Goal: Task Accomplishment & Management: Manage account settings

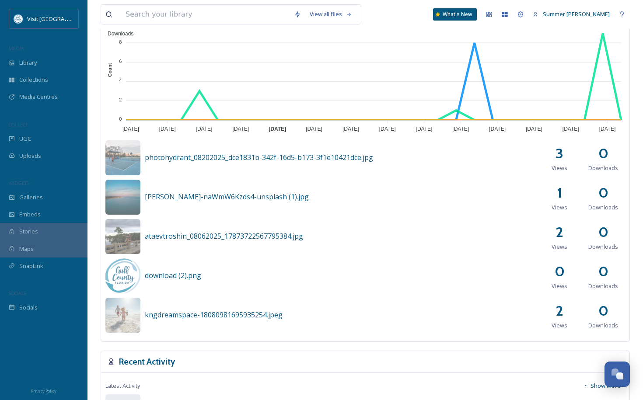
scroll to position [257, 0]
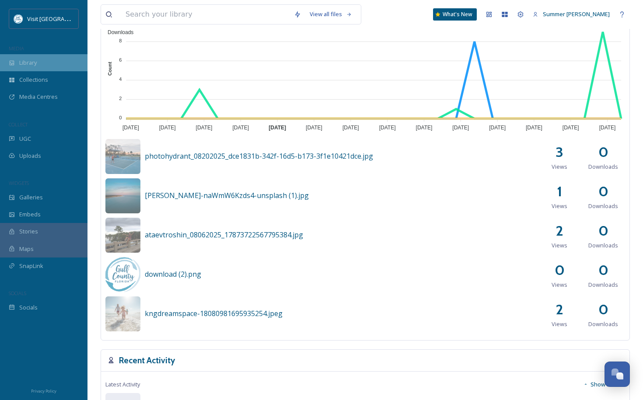
click at [37, 59] on span "Library" at bounding box center [28, 63] width 18 height 8
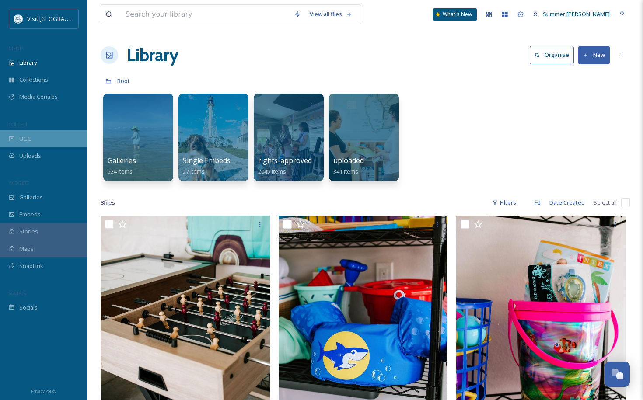
click at [26, 133] on div "UGC" at bounding box center [44, 138] width 88 height 17
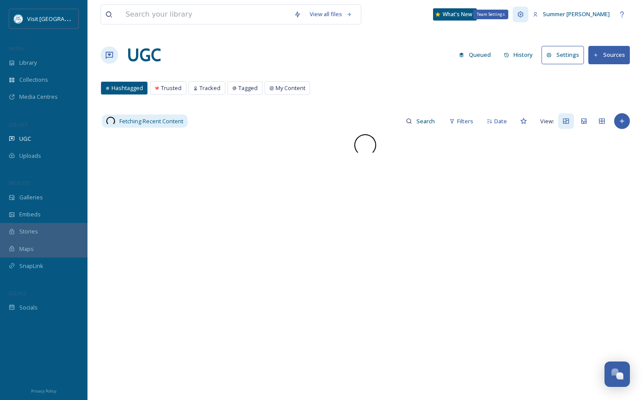
click at [524, 14] on icon at bounding box center [520, 14] width 7 height 7
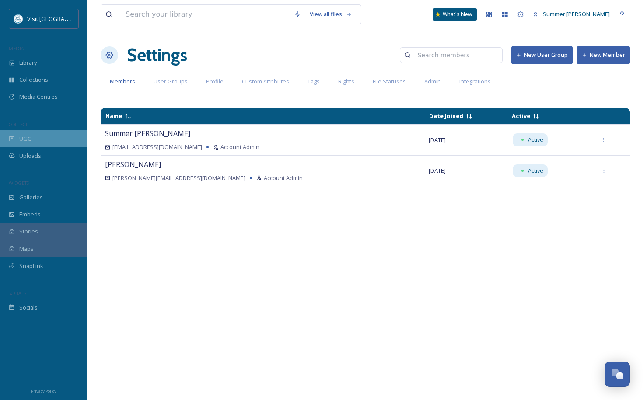
click at [28, 139] on span "UGC" at bounding box center [25, 139] width 12 height 8
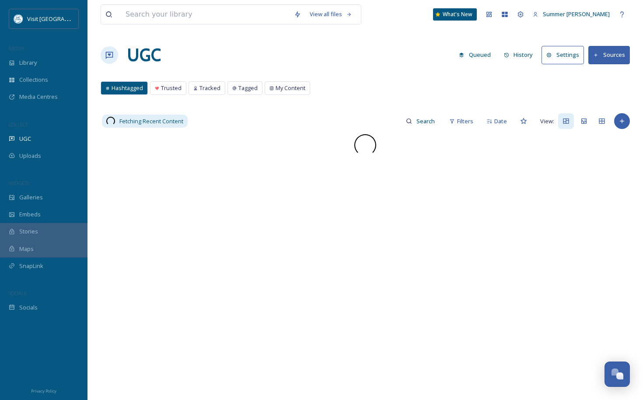
click at [556, 57] on button "Settings" at bounding box center [563, 55] width 42 height 18
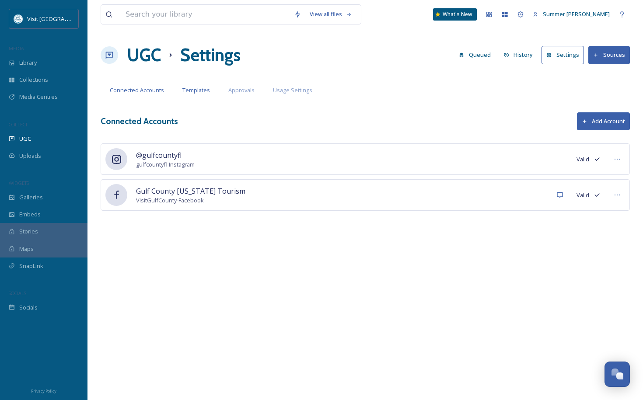
click at [192, 88] on span "Templates" at bounding box center [196, 90] width 28 height 8
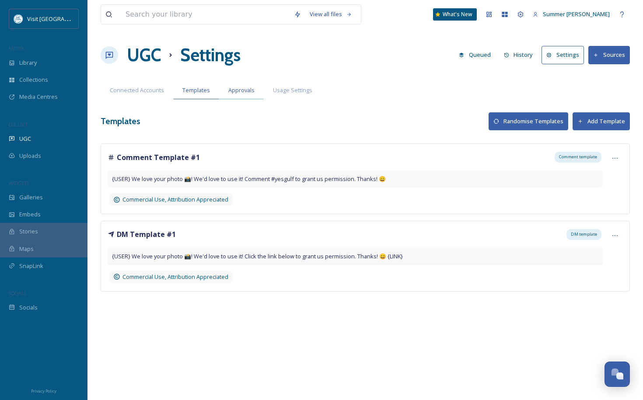
click at [243, 88] on span "Approvals" at bounding box center [241, 90] width 26 height 8
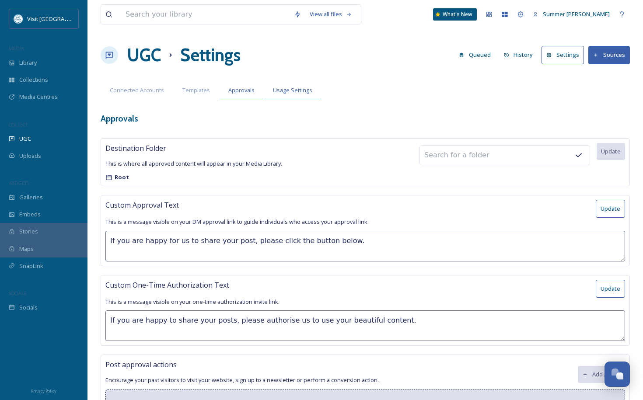
click at [285, 89] on span "Usage Settings" at bounding box center [292, 90] width 39 height 8
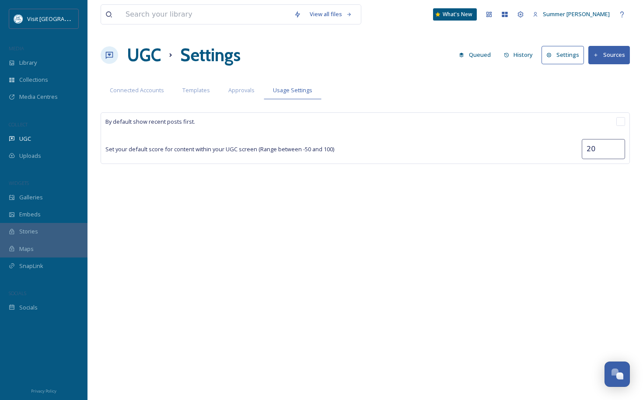
click at [606, 54] on button "Sources" at bounding box center [610, 55] width 42 height 18
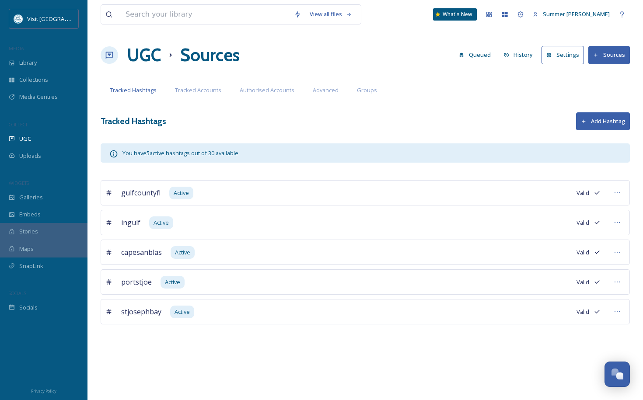
click at [596, 123] on button "Add Hashtag" at bounding box center [603, 121] width 54 height 18
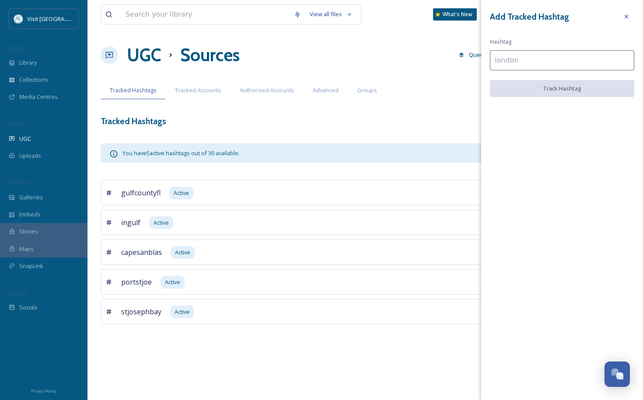
click at [531, 60] on input at bounding box center [562, 60] width 144 height 20
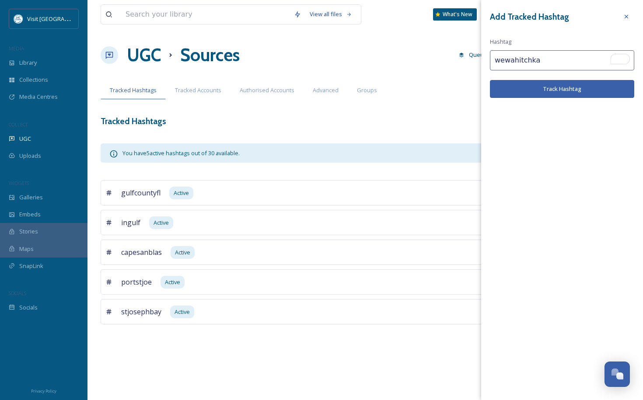
type input "wewahitchka"
click at [576, 91] on button "Track Hashtag" at bounding box center [562, 89] width 144 height 18
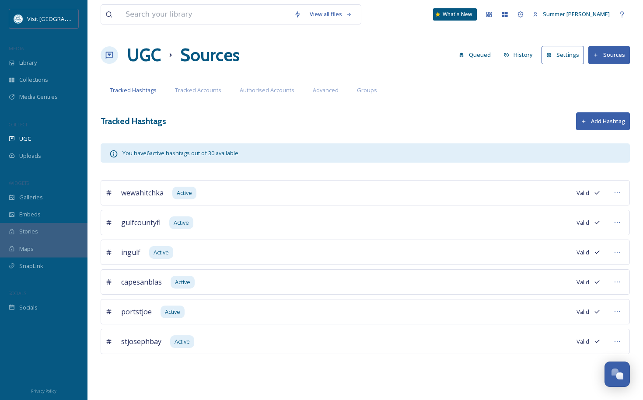
click at [594, 121] on button "Add Hashtag" at bounding box center [603, 121] width 54 height 18
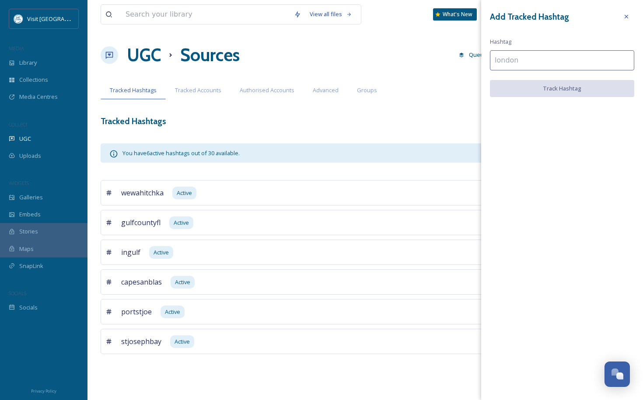
click at [517, 59] on input at bounding box center [562, 60] width 144 height 20
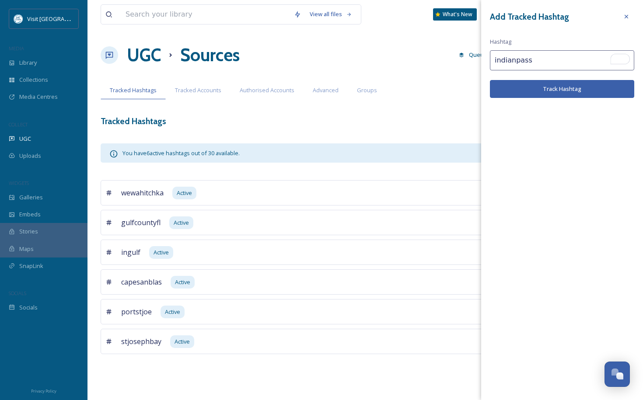
type input "indianpass"
click at [579, 88] on button "Track Hashtag" at bounding box center [562, 89] width 144 height 18
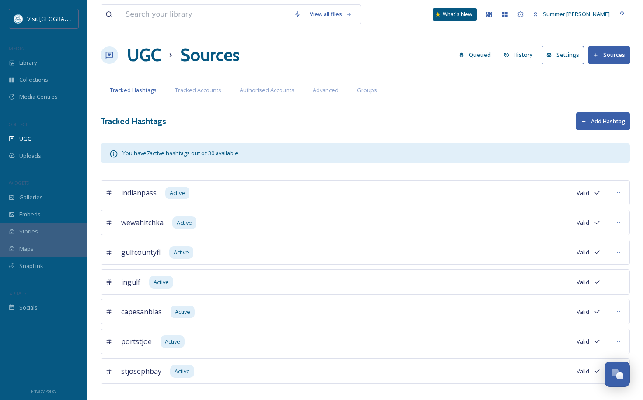
click at [593, 116] on button "Add Hashtag" at bounding box center [603, 121] width 54 height 18
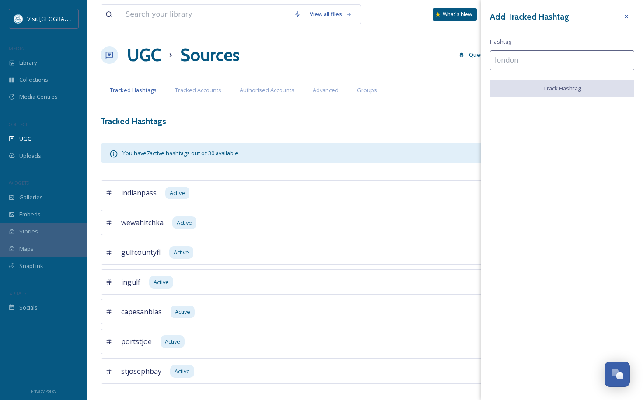
click at [542, 60] on input at bounding box center [562, 60] width 144 height 20
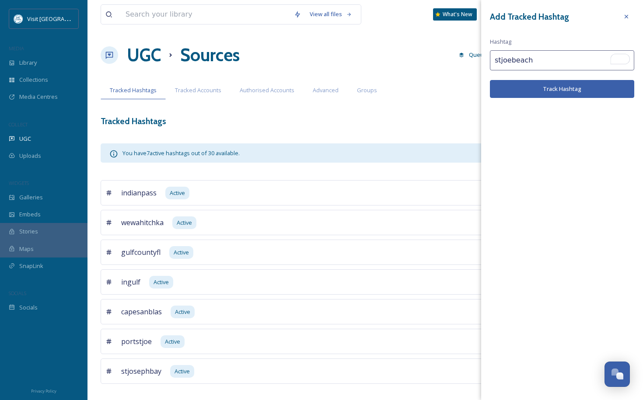
type input "stjoebeach"
click at [547, 89] on button "Track Hashtag" at bounding box center [562, 89] width 144 height 18
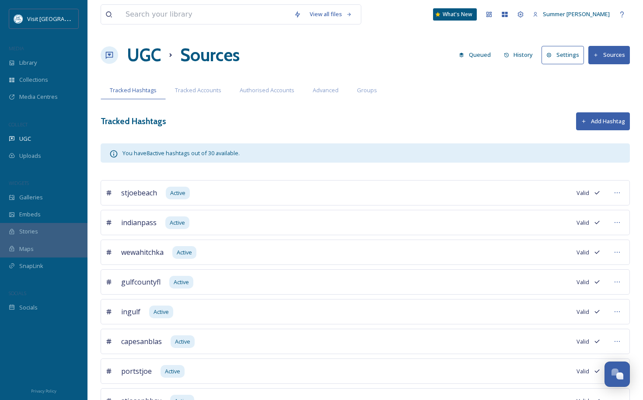
click at [590, 116] on button "Add Hashtag" at bounding box center [603, 121] width 54 height 18
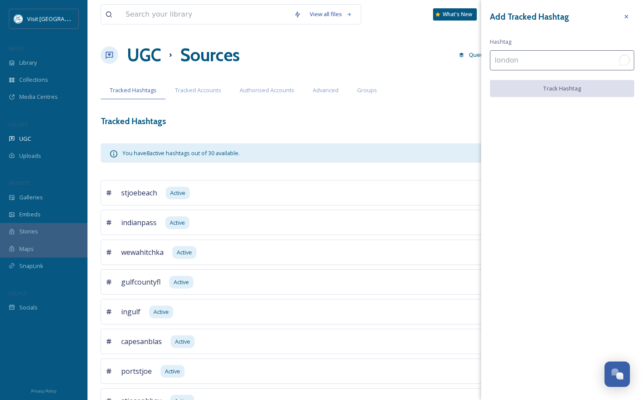
click at [550, 60] on input "To enrich screen reader interactions, please activate Accessibility in Grammarl…" at bounding box center [562, 60] width 144 height 20
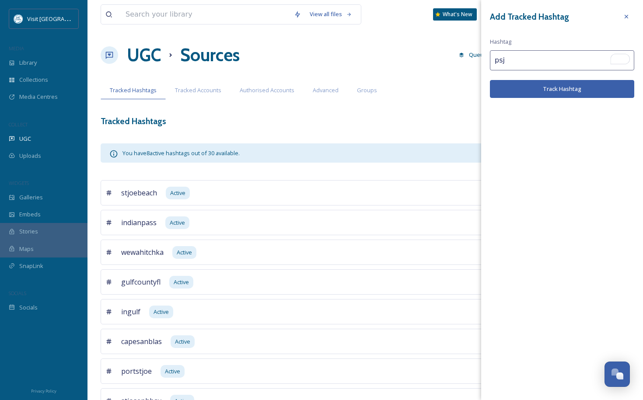
type input "psj"
click at [575, 88] on button "Track Hashtag" at bounding box center [562, 89] width 144 height 18
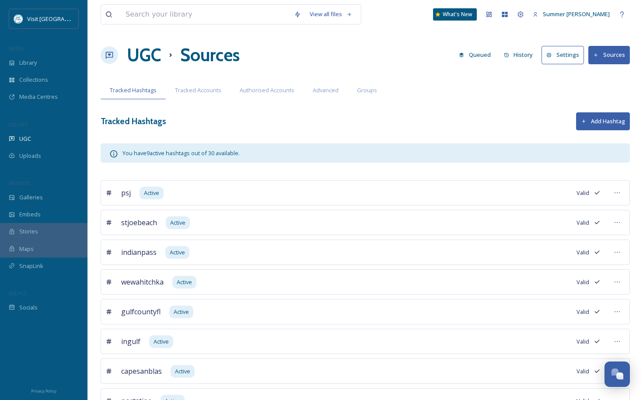
click at [593, 120] on button "Add Hashtag" at bounding box center [603, 121] width 54 height 18
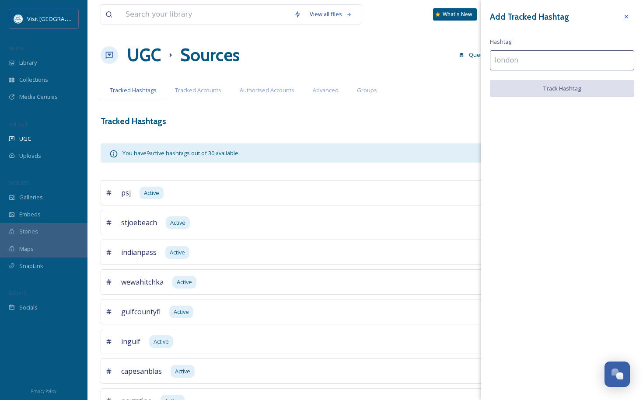
click at [533, 55] on input at bounding box center [562, 60] width 144 height 20
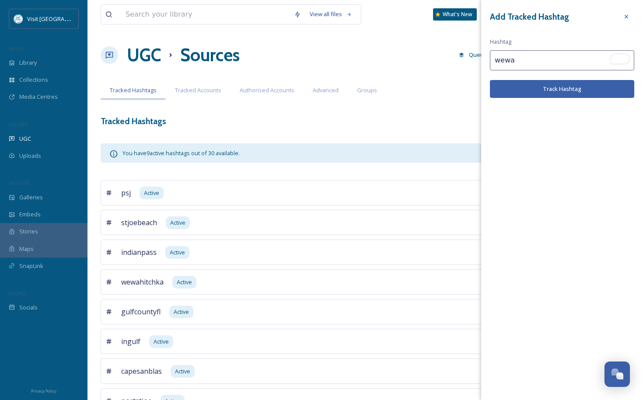
type input "wewa"
click at [520, 87] on button "Track Hashtag" at bounding box center [562, 89] width 144 height 18
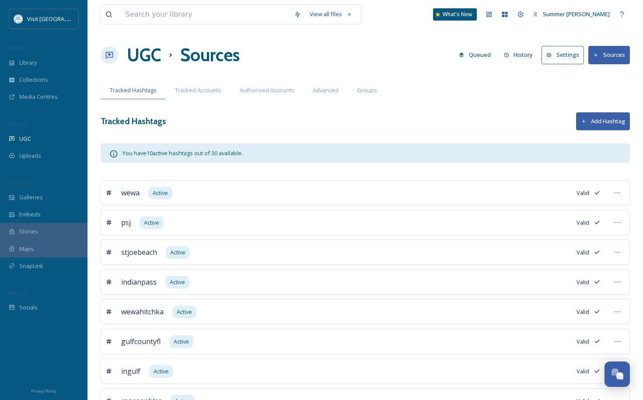
click at [586, 119] on icon at bounding box center [584, 122] width 6 height 6
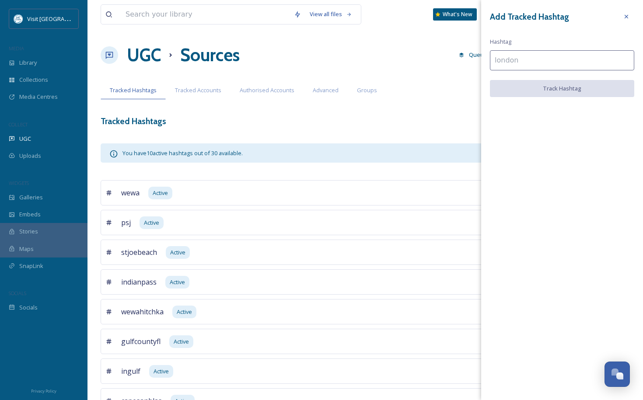
click at [537, 60] on input at bounding box center [562, 60] width 144 height 20
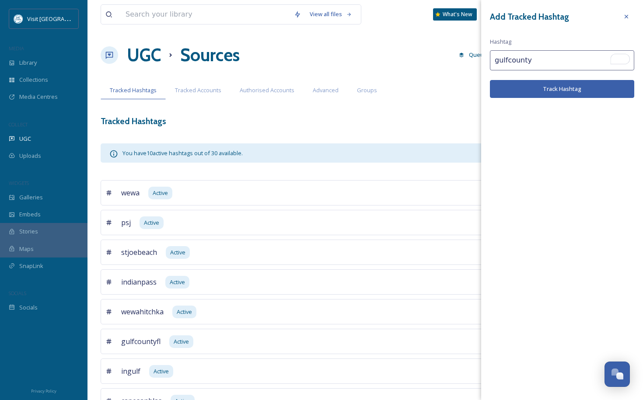
type input "gulfcounty"
click at [555, 90] on button "Track Hashtag" at bounding box center [562, 89] width 144 height 18
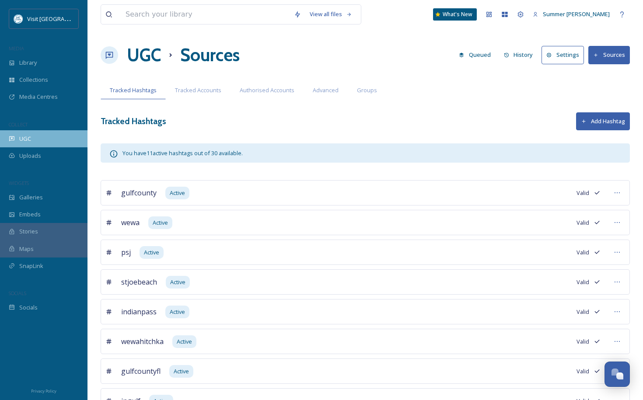
click at [29, 137] on span "UGC" at bounding box center [25, 139] width 12 height 8
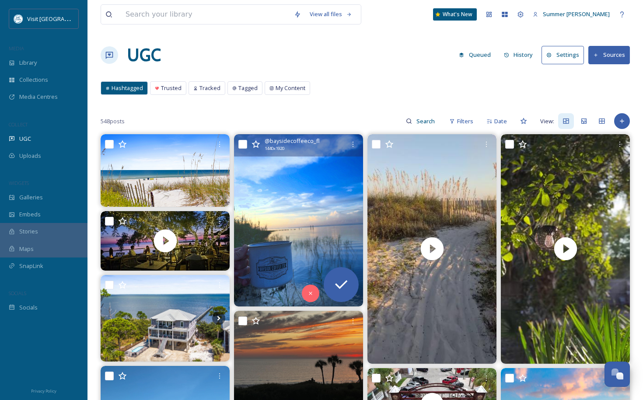
click at [301, 210] on img at bounding box center [298, 220] width 129 height 172
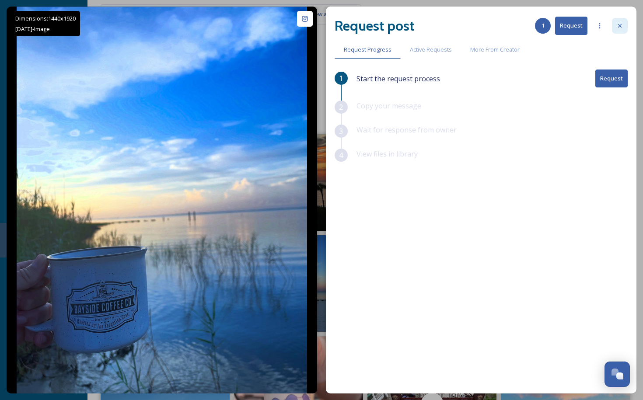
click at [619, 26] on icon at bounding box center [620, 26] width 4 height 4
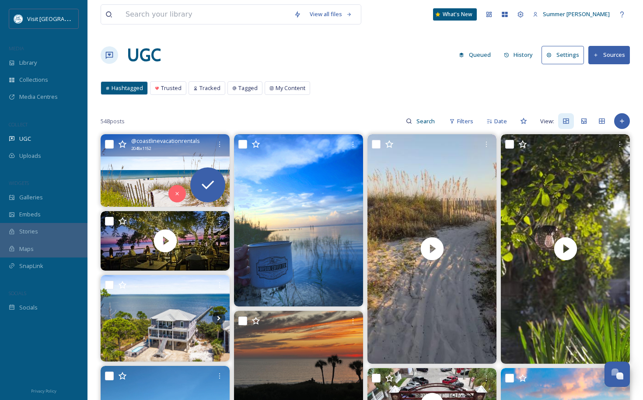
click at [154, 164] on img at bounding box center [165, 170] width 129 height 73
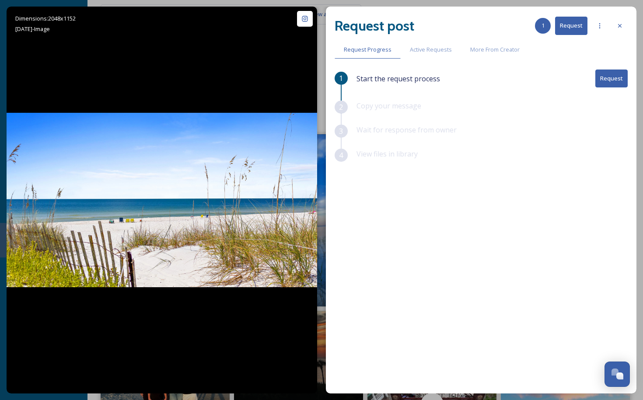
click at [610, 78] on button "Request" at bounding box center [612, 79] width 32 height 18
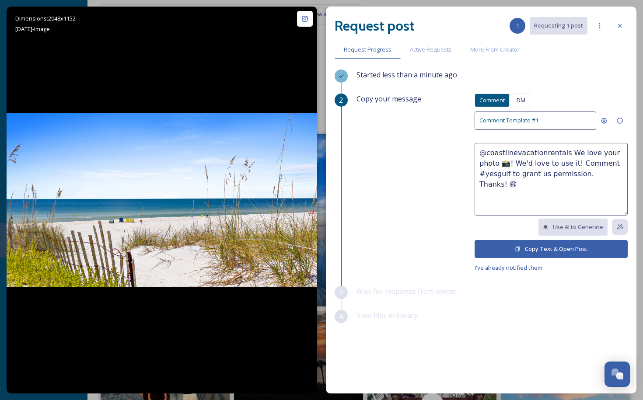
click at [563, 246] on button "Copy Text & Open Post" at bounding box center [551, 249] width 153 height 18
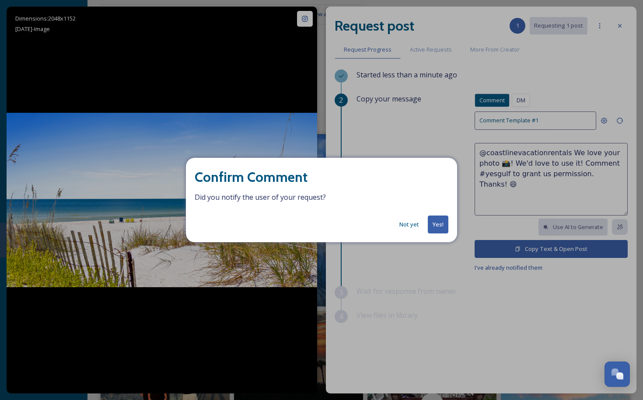
click at [442, 224] on button "Yes!" at bounding box center [438, 225] width 21 height 18
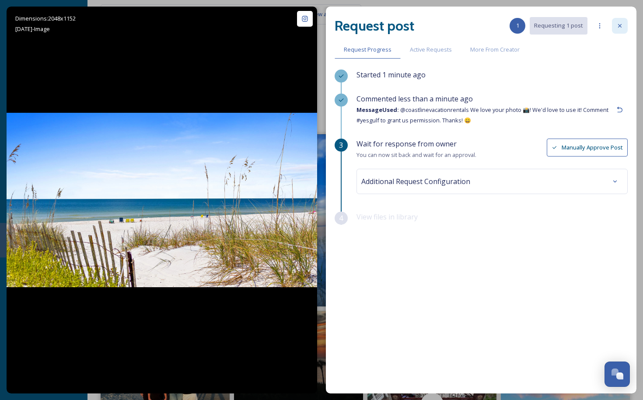
click at [619, 28] on icon at bounding box center [620, 25] width 7 height 7
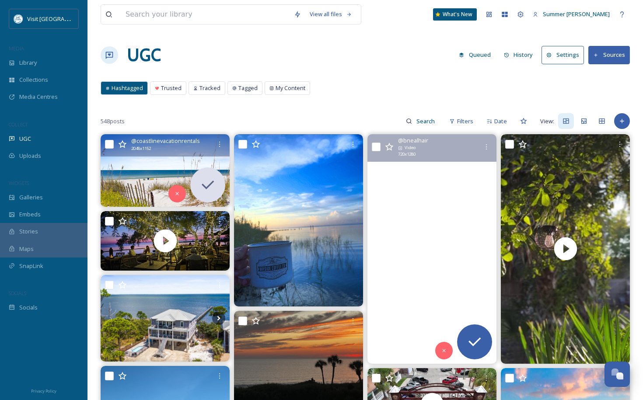
click at [458, 240] on video "Family vacation 2025\a\a#billyjoel \a#family #familyvacation #capesanblas" at bounding box center [432, 248] width 129 height 229
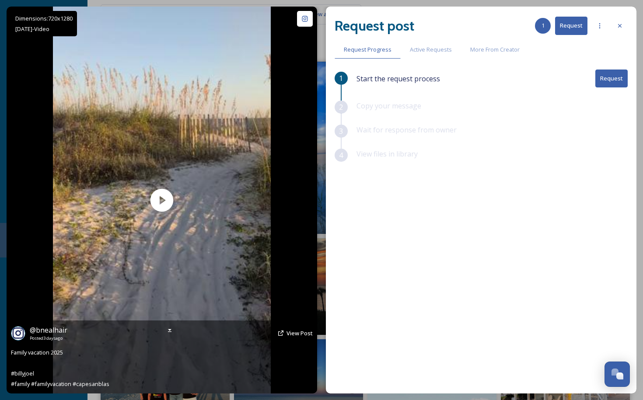
scroll to position [71, 0]
click at [171, 330] on icon at bounding box center [169, 330] width 7 height 7
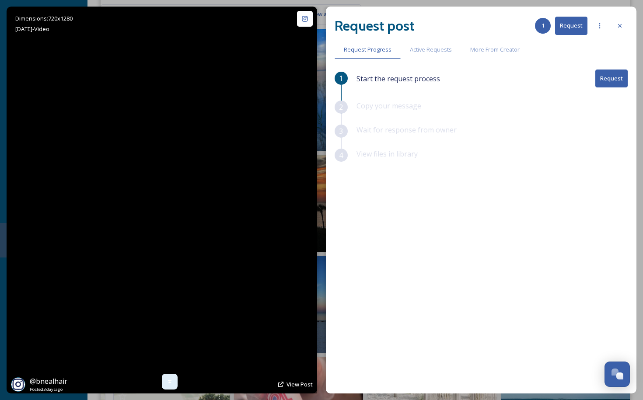
scroll to position [154, 0]
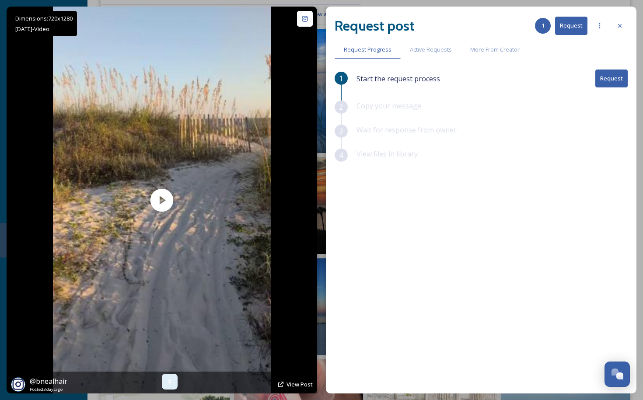
click at [170, 381] on icon at bounding box center [169, 382] width 7 height 7
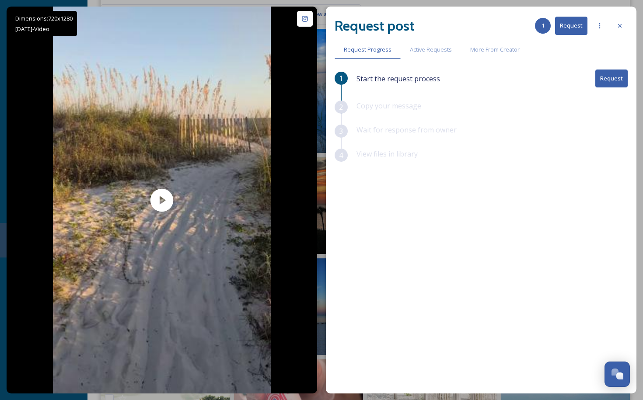
click at [610, 79] on button "Request" at bounding box center [612, 79] width 32 height 18
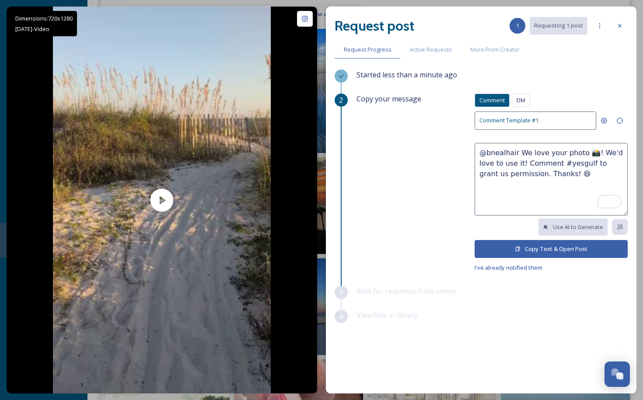
drag, startPoint x: 578, startPoint y: 152, endPoint x: 561, endPoint y: 152, distance: 16.6
click at [561, 152] on textarea "@bnealhair We love your photo 📸! We'd love to use it! Comment #yesgulf to grant…" at bounding box center [551, 179] width 153 height 73
type textarea "@bnealhair We love your video 📸! We'd love to use it! Comment #yesgulf to grant…"
click at [550, 247] on button "Copy Text & Open Post" at bounding box center [551, 249] width 153 height 18
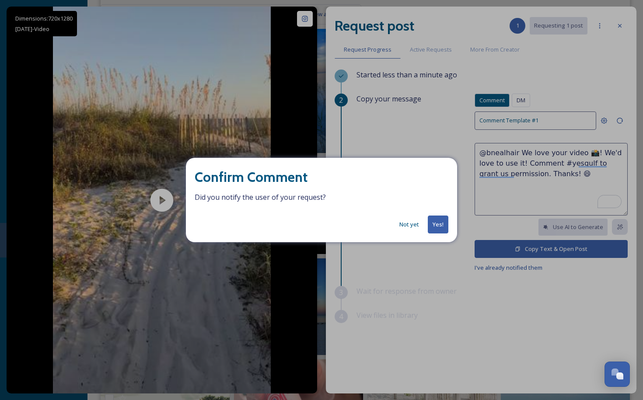
click at [436, 227] on button "Yes!" at bounding box center [438, 225] width 21 height 18
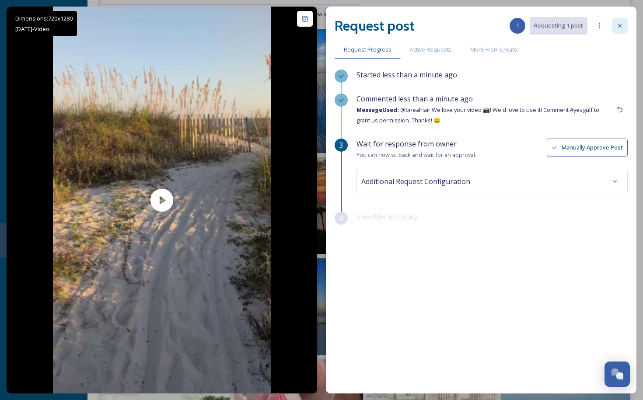
click at [618, 28] on icon at bounding box center [620, 25] width 7 height 7
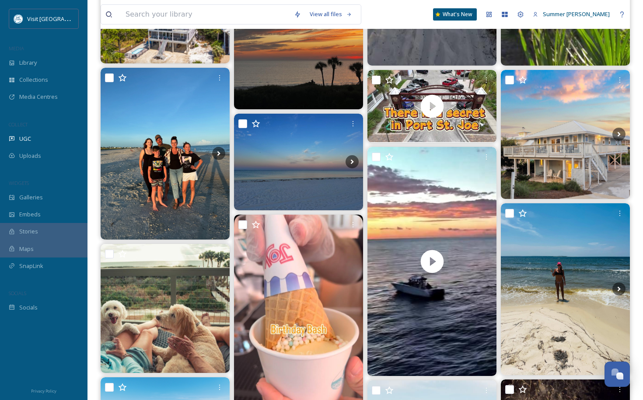
scroll to position [302, 0]
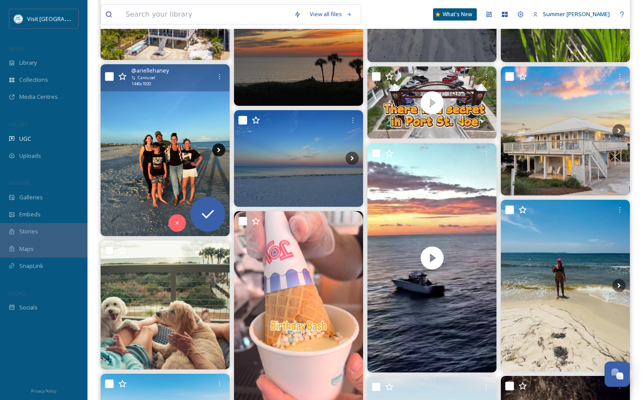
click at [218, 146] on icon at bounding box center [218, 150] width 13 height 13
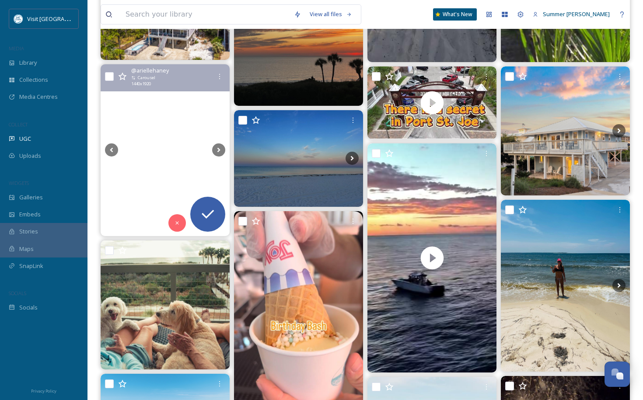
click at [142, 118] on video "It was fun seeing a new spot this year! We’re not ready for the week to be over…" at bounding box center [165, 150] width 129 height 65
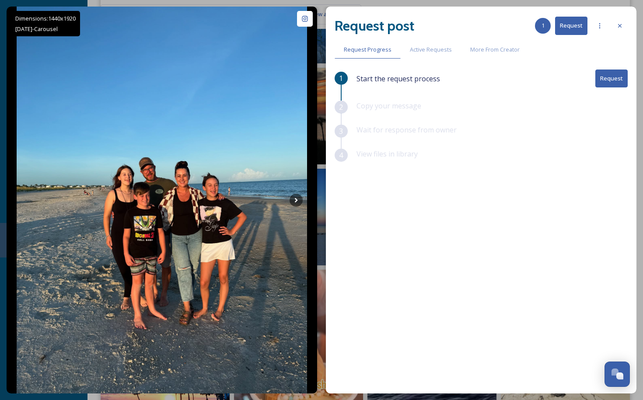
scroll to position [243, 0]
click at [612, 81] on button "Request" at bounding box center [612, 79] width 32 height 18
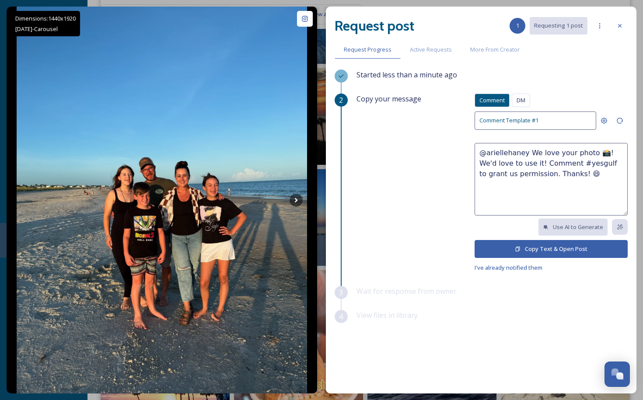
click at [587, 152] on textarea "@ariellehaney We love your photo 📸! We'd love to use it! Comment #yesgulf to gr…" at bounding box center [551, 179] width 153 height 73
type textarea "@ariellehaney We love your content 📸! We'd love to use it! Comment #yesgulf to …"
click at [545, 247] on button "Copy Text & Open Post" at bounding box center [551, 249] width 153 height 18
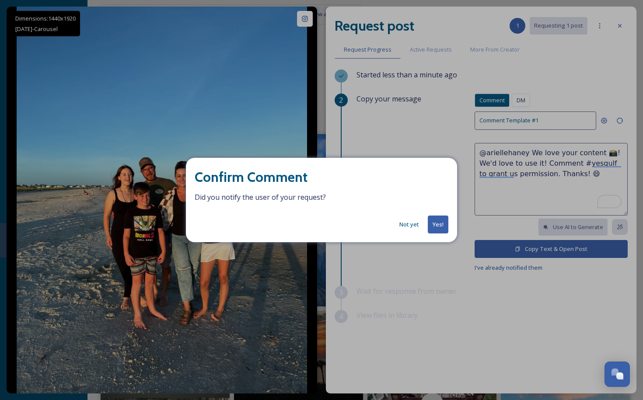
scroll to position [243, 0]
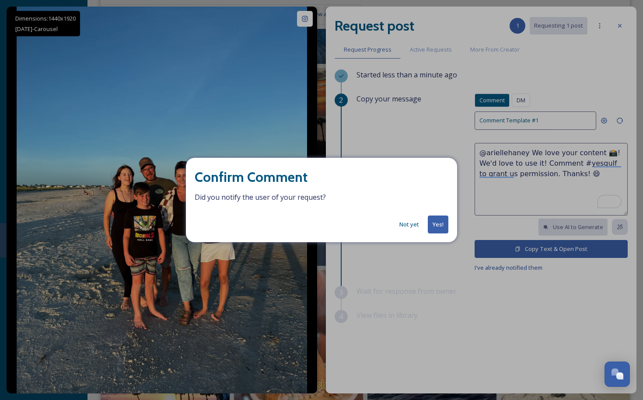
click at [436, 228] on button "Yes!" at bounding box center [438, 225] width 21 height 18
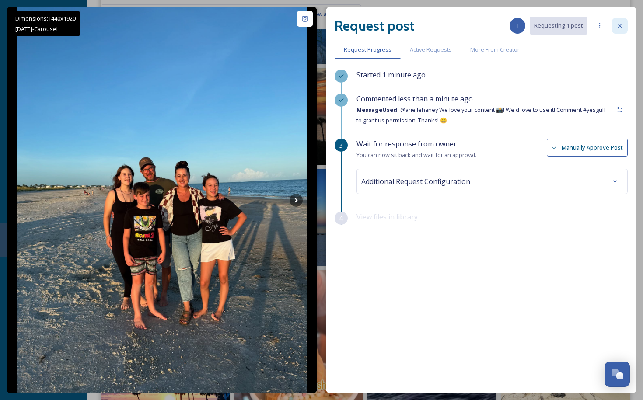
click at [619, 28] on icon at bounding box center [620, 25] width 7 height 7
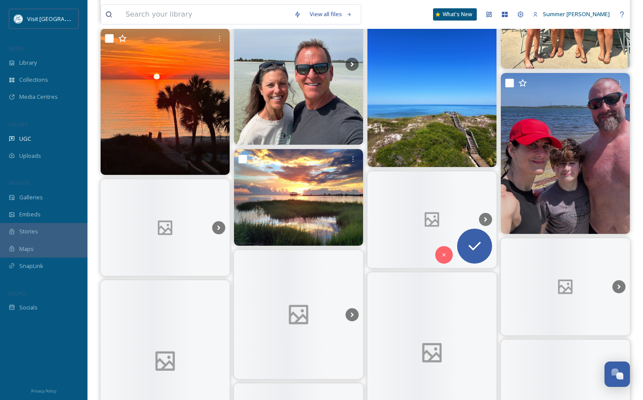
scroll to position [1016, 0]
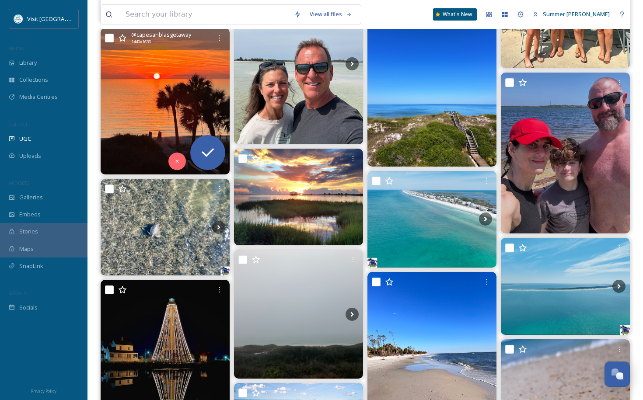
click at [179, 102] on img at bounding box center [165, 101] width 129 height 147
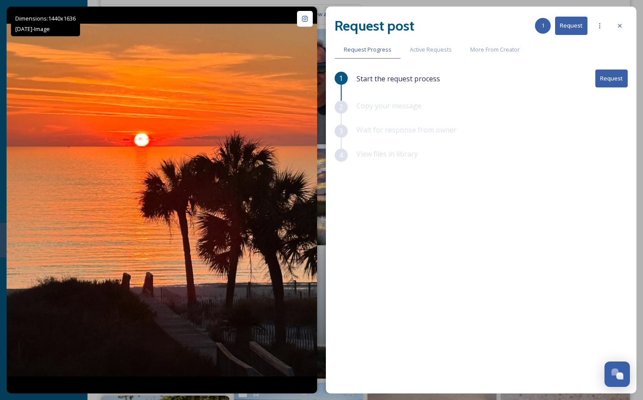
click at [615, 75] on button "Request" at bounding box center [612, 79] width 32 height 18
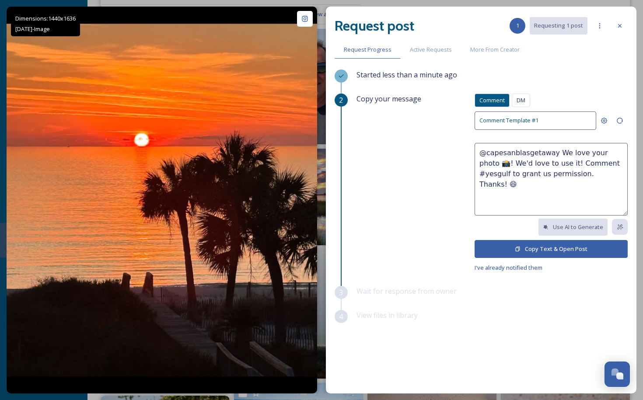
click at [554, 249] on button "Copy Text & Open Post" at bounding box center [551, 249] width 153 height 18
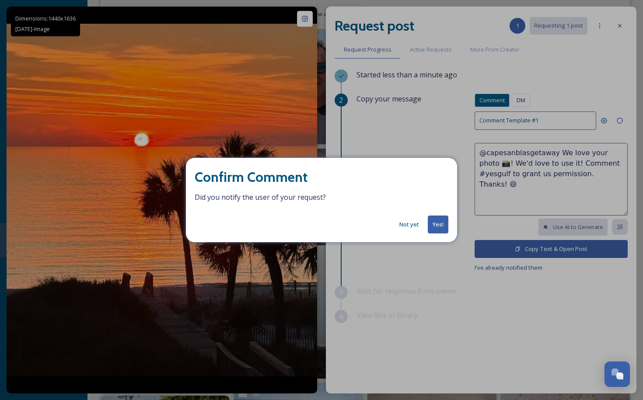
click at [436, 228] on button "Yes!" at bounding box center [438, 225] width 21 height 18
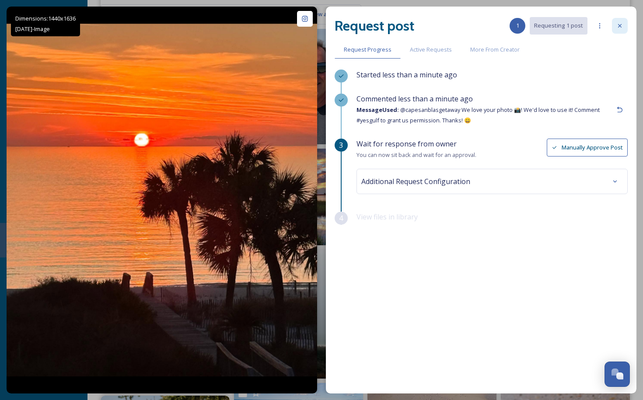
click at [620, 23] on icon at bounding box center [620, 25] width 7 height 7
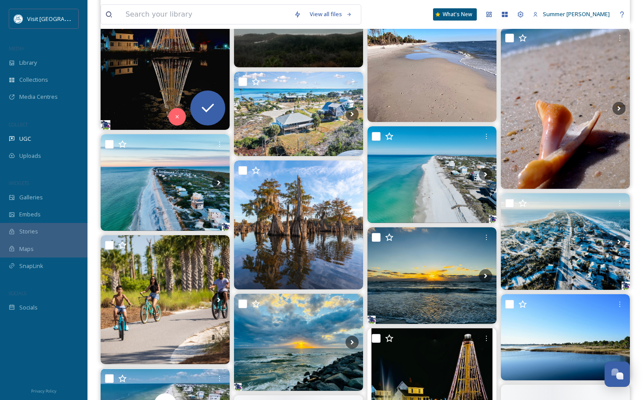
scroll to position [1334, 0]
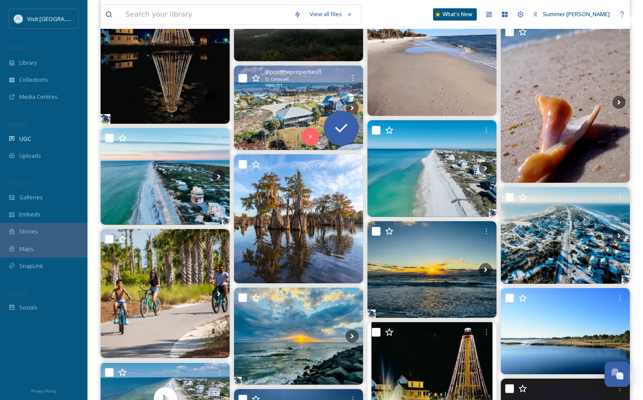
click at [283, 112] on img at bounding box center [298, 108] width 129 height 84
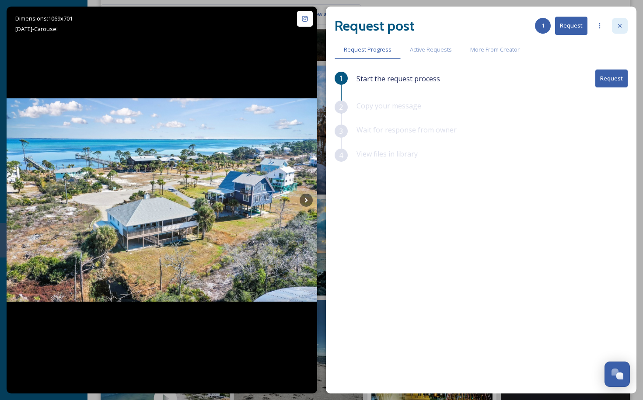
click at [622, 23] on icon at bounding box center [620, 25] width 7 height 7
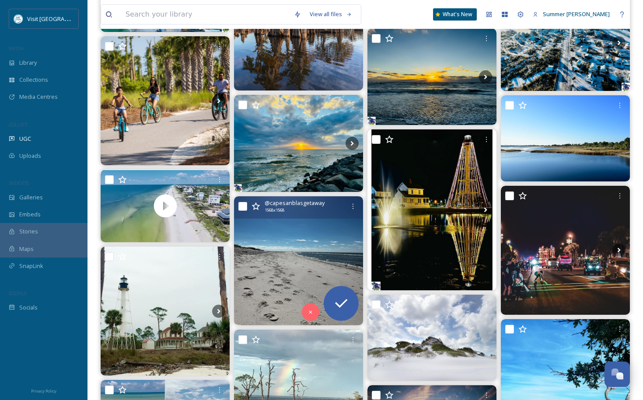
scroll to position [1527, 0]
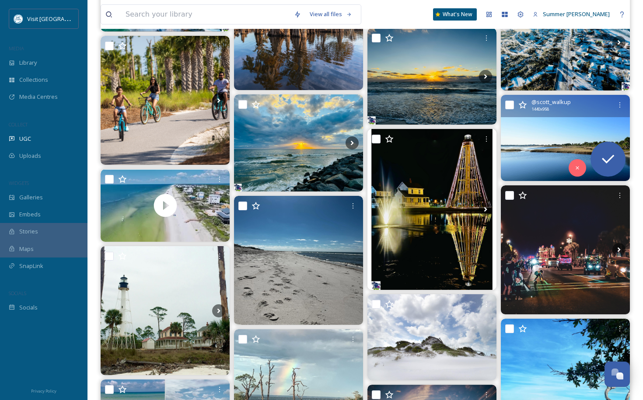
click at [564, 129] on img at bounding box center [565, 138] width 129 height 86
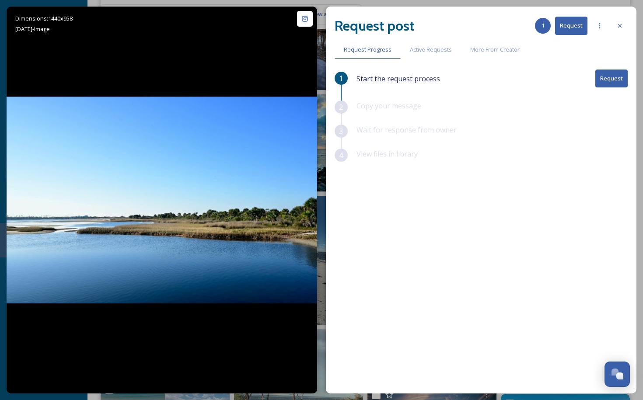
click at [611, 80] on button "Request" at bounding box center [612, 79] width 32 height 18
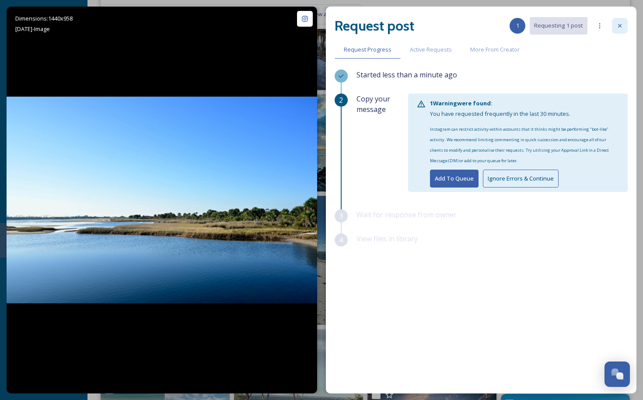
click at [621, 26] on icon at bounding box center [620, 26] width 4 height 4
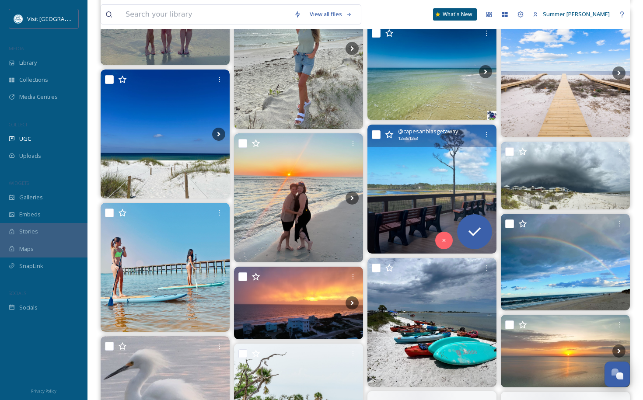
scroll to position [2112, 0]
